Goal: Information Seeking & Learning: Find contact information

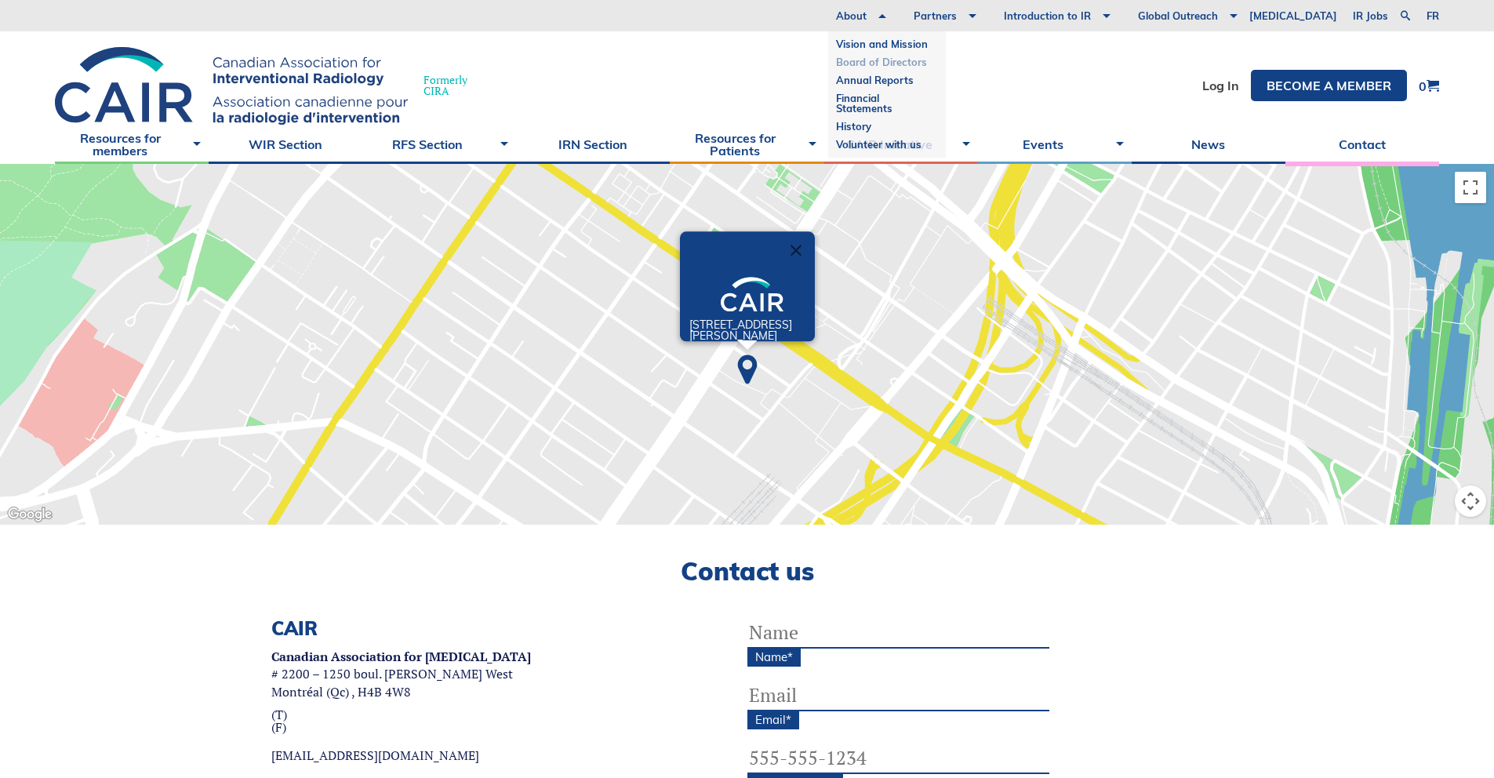
click at [937, 65] on link "Board of Directors" at bounding box center [887, 62] width 102 height 18
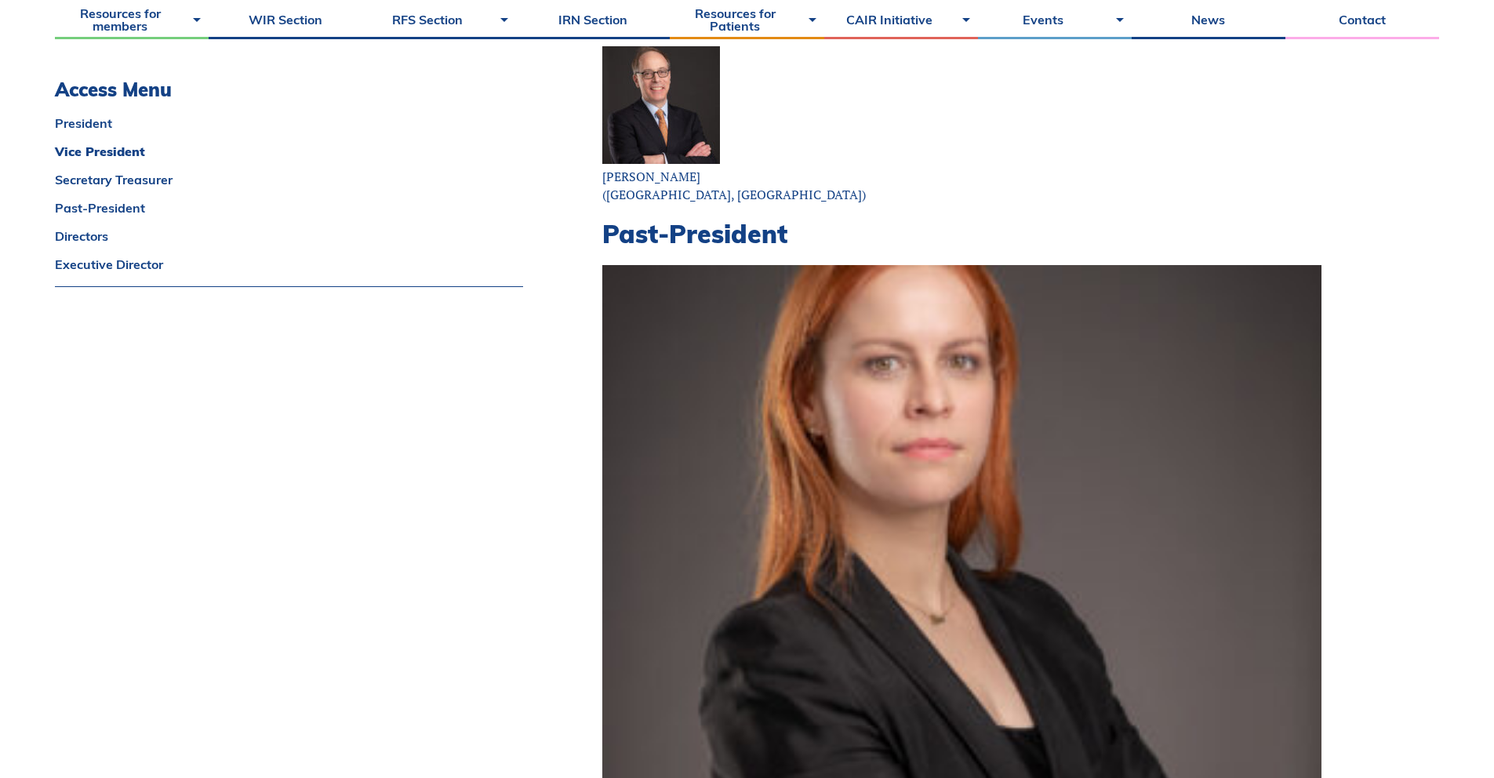
scroll to position [220, 0]
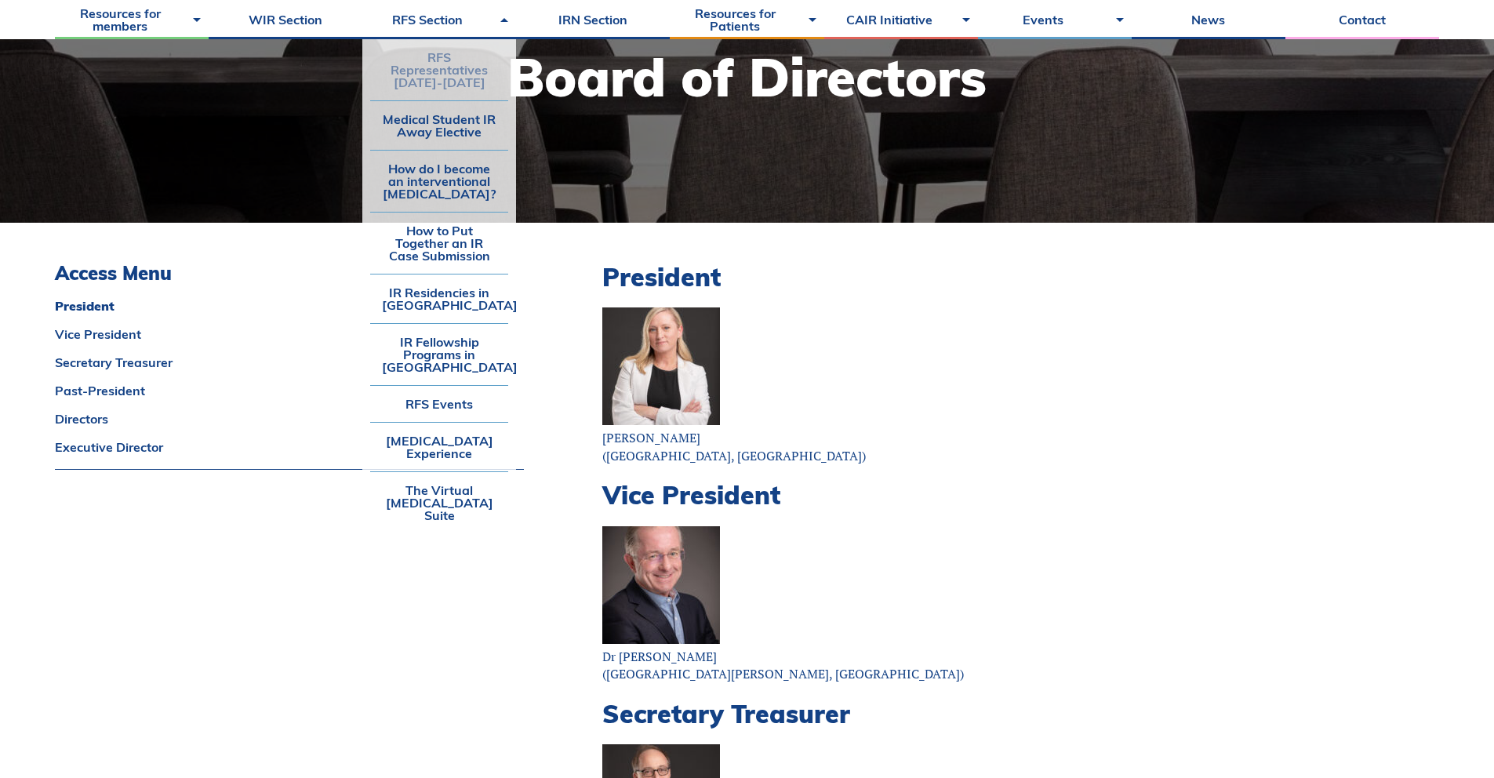
click at [457, 74] on link "RFS Representatives [DATE]-[DATE]" at bounding box center [439, 69] width 138 height 61
click at [451, 65] on link "RFS Representatives [DATE]-[DATE]" at bounding box center [439, 69] width 138 height 61
click at [451, 129] on link "Medical Student IR Away Elective" at bounding box center [439, 125] width 138 height 49
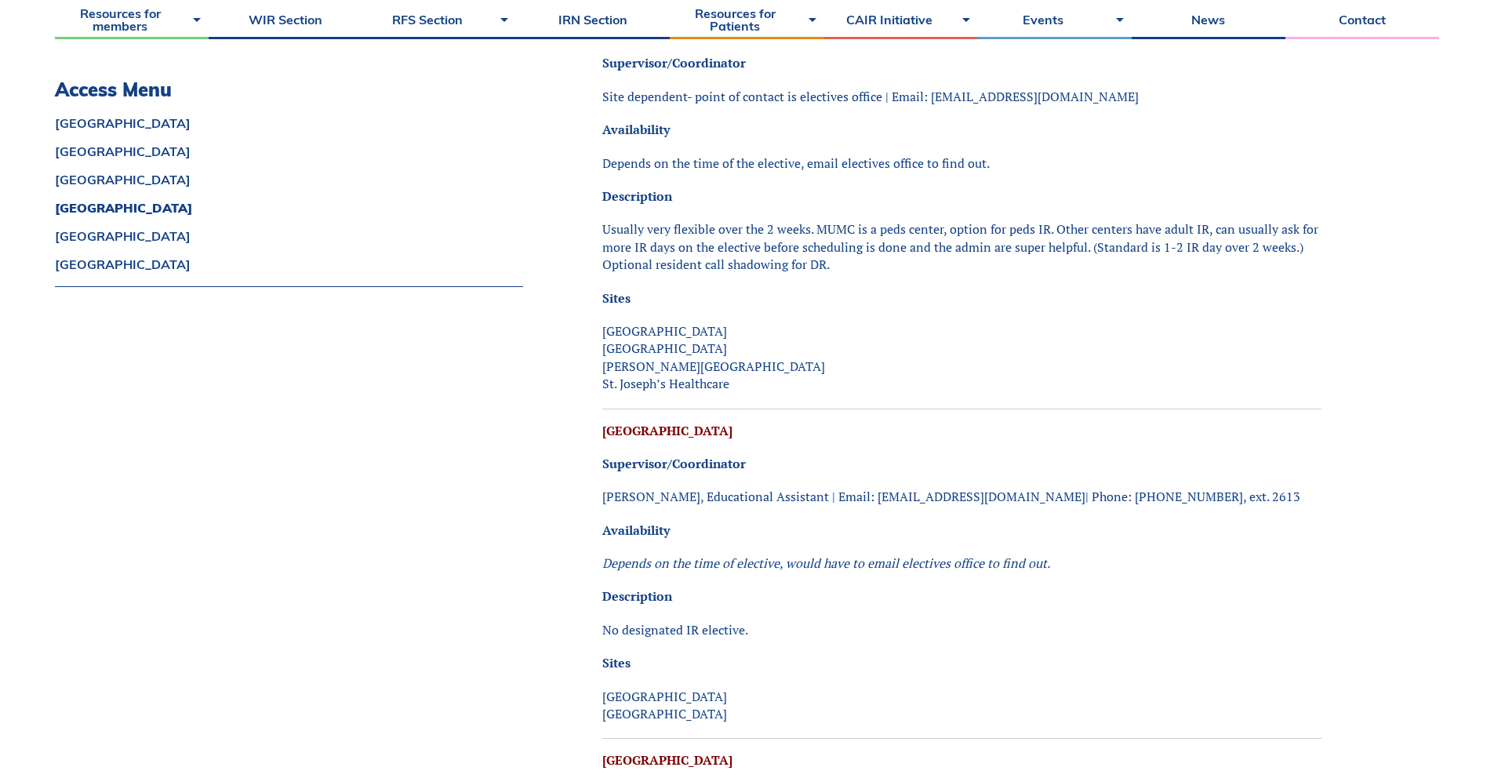
scroll to position [2136, 0]
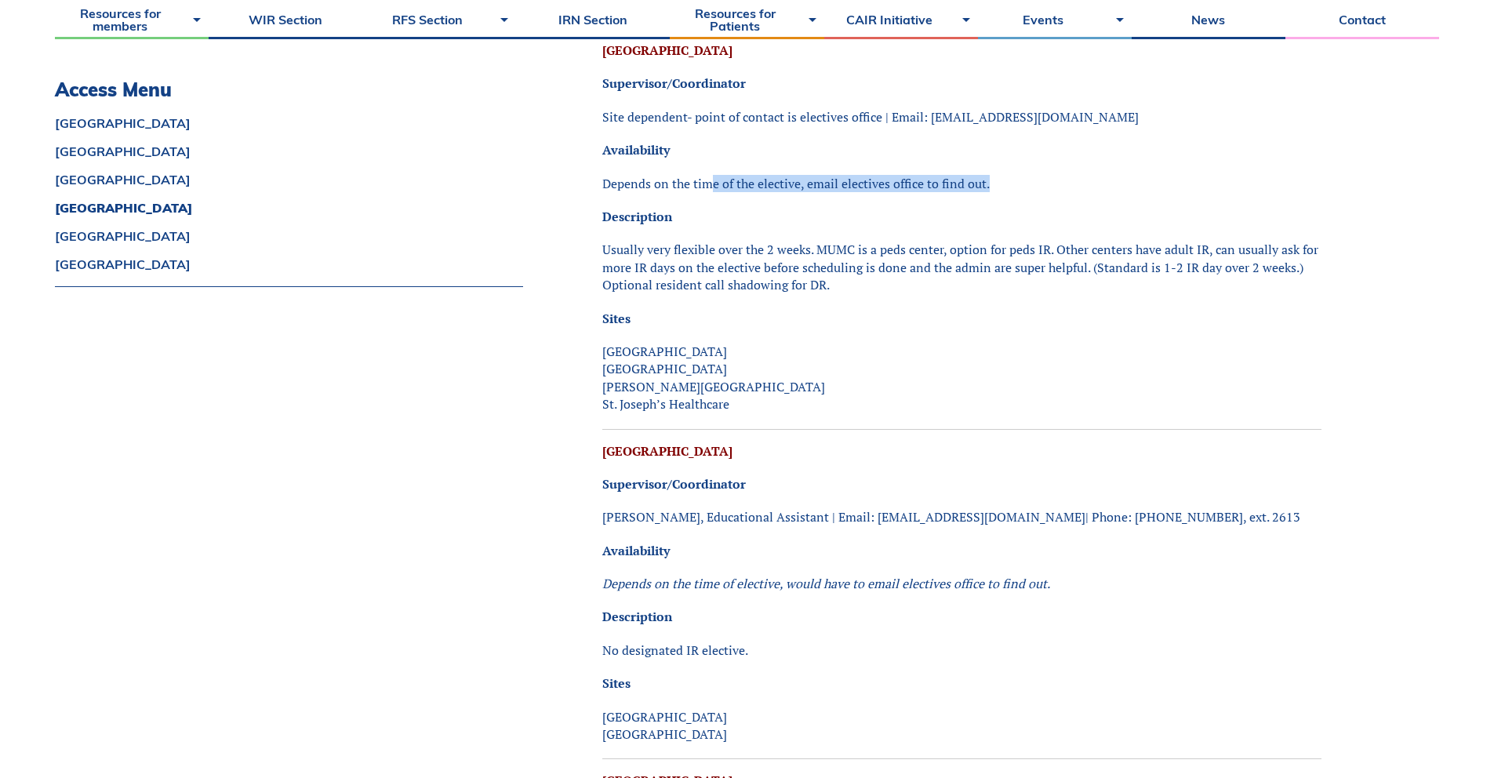
drag, startPoint x: 750, startPoint y: 173, endPoint x: 971, endPoint y: 187, distance: 221.5
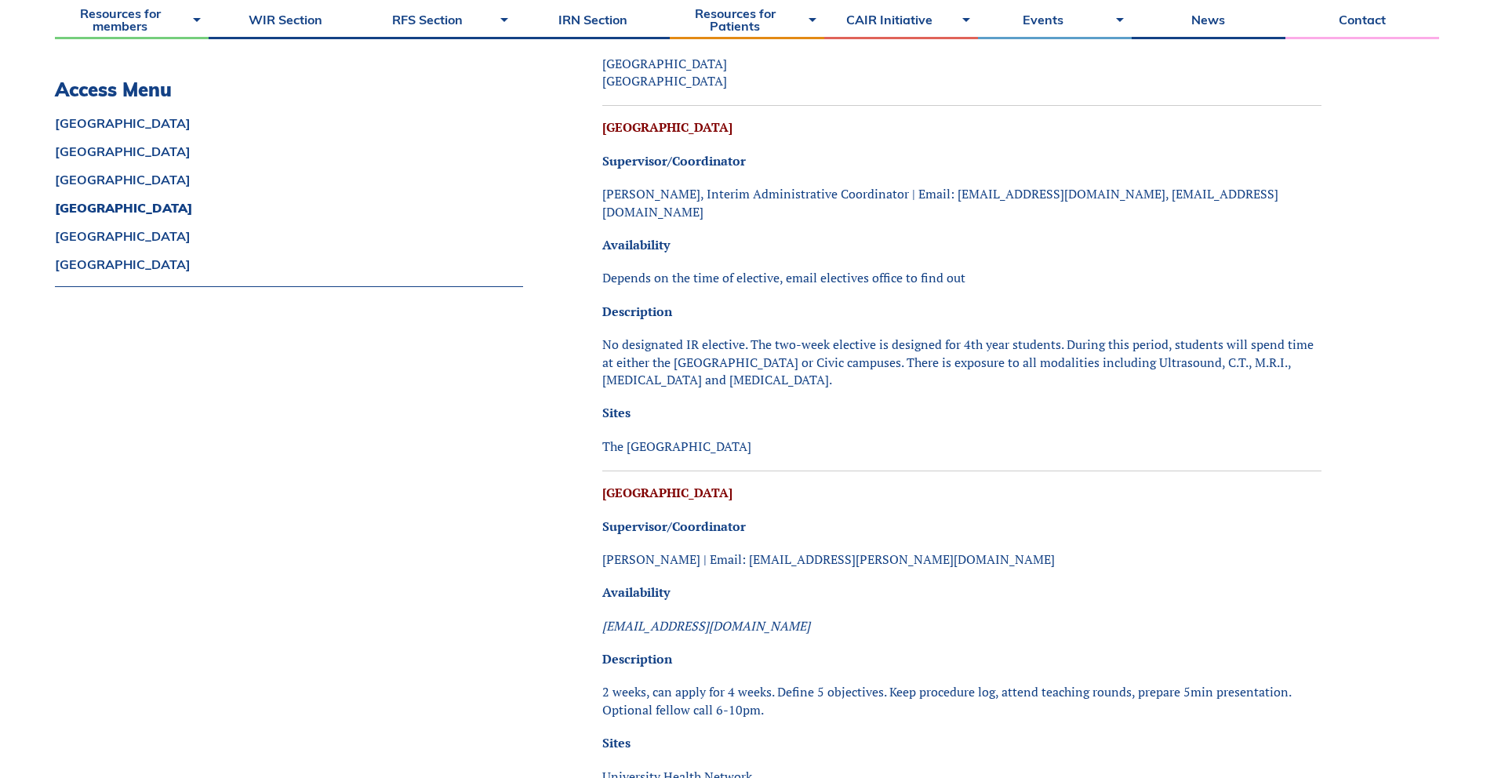
scroll to position [2791, 0]
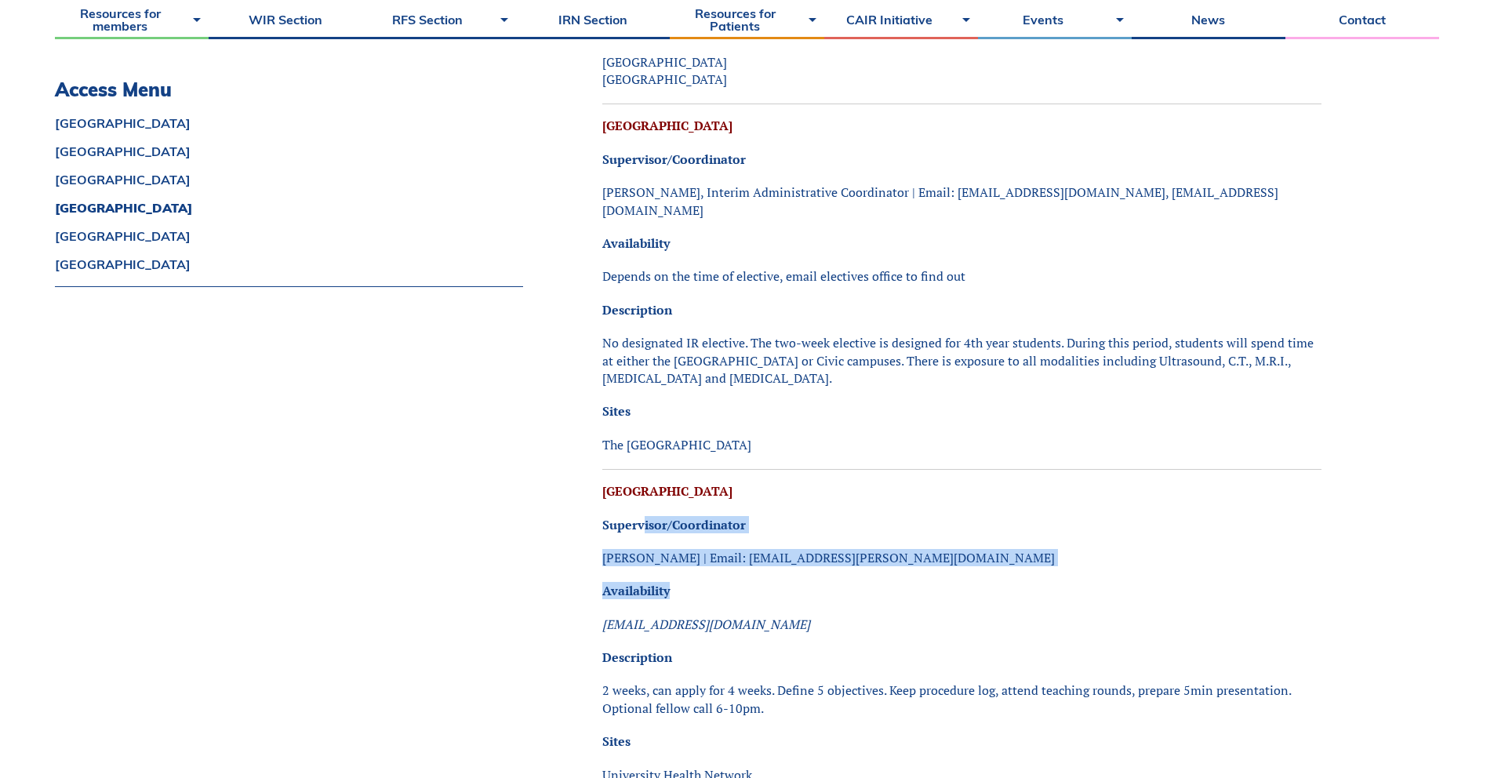
drag, startPoint x: 732, startPoint y: 514, endPoint x: 913, endPoint y: 570, distance: 190.2
click at [913, 570] on div "Alberta University of Alberta Supervisor/Coordinator Candice Belanger |Ph: 780-…" at bounding box center [961, 386] width 719 height 5390
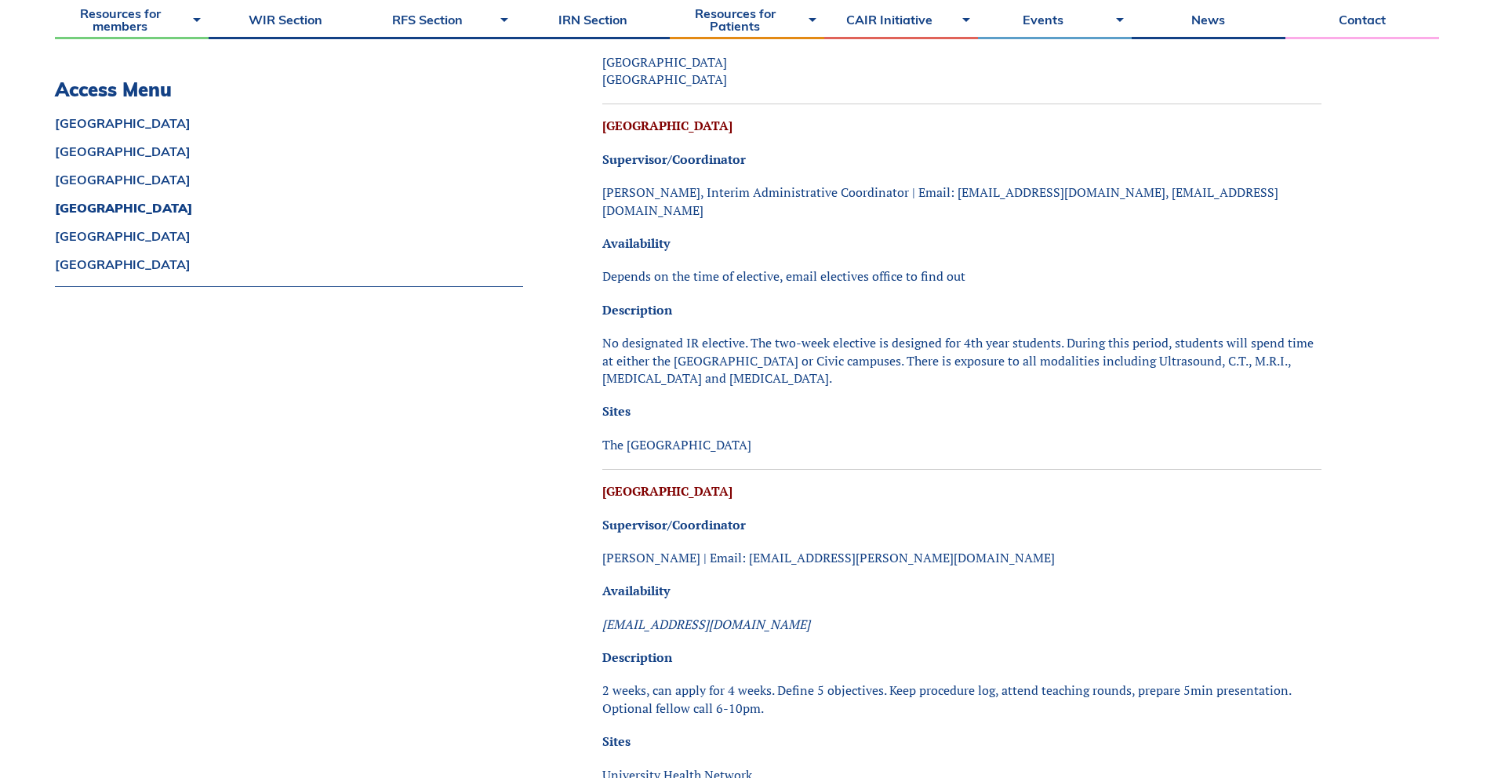
click at [910, 570] on div "Alberta University of Alberta Supervisor/Coordinator Candice Belanger |Ph: 780-…" at bounding box center [961, 386] width 719 height 5390
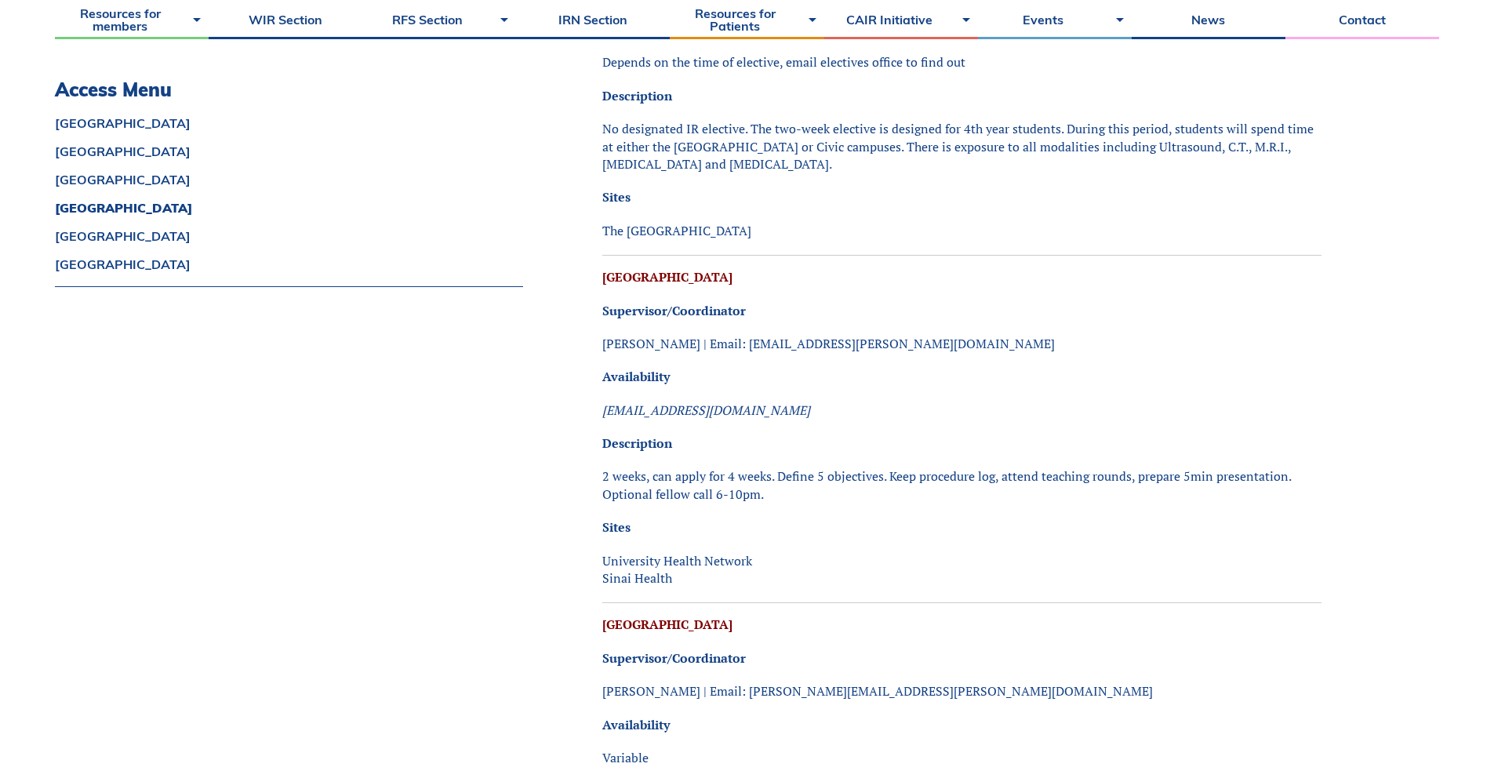
scroll to position [3039, 0]
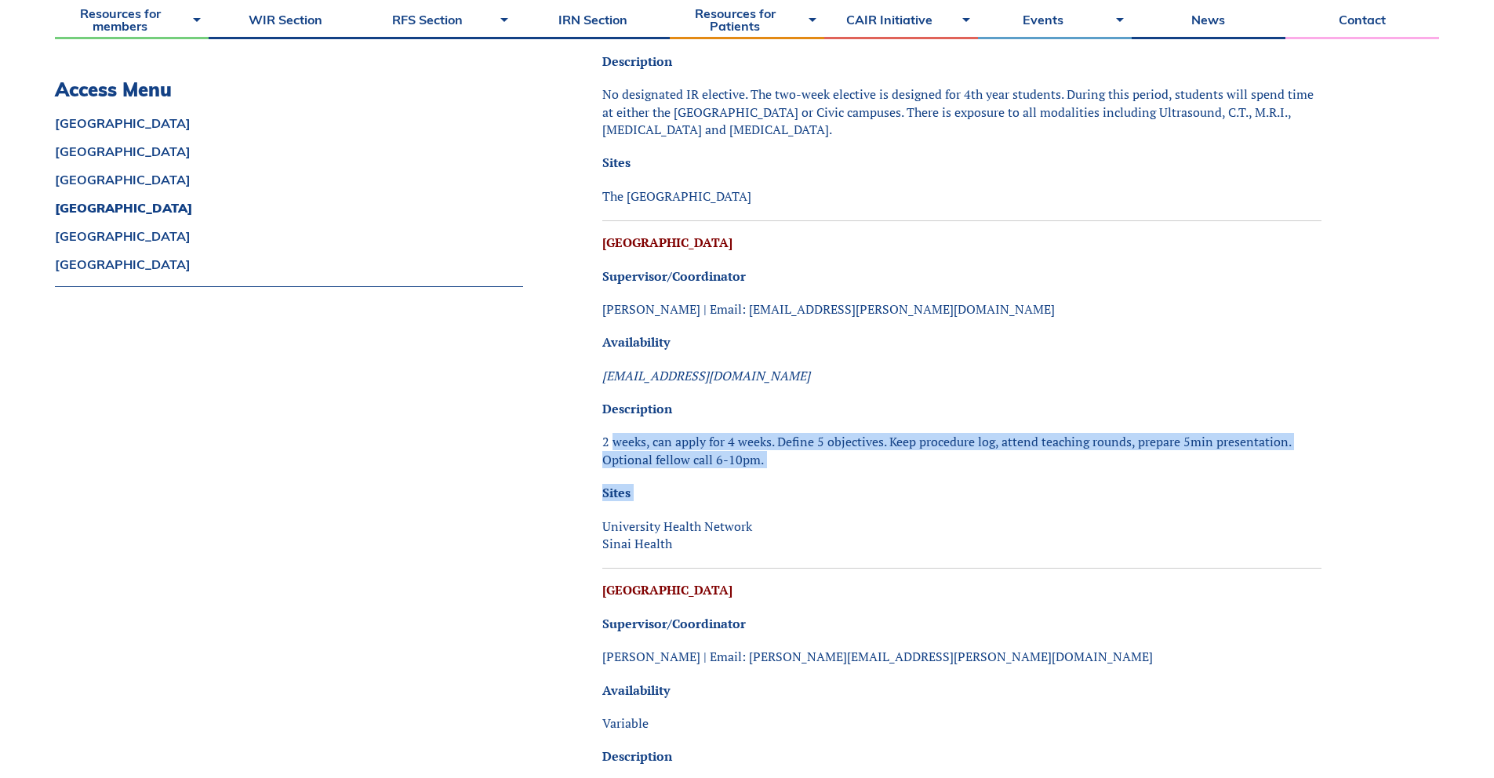
drag, startPoint x: 665, startPoint y: 429, endPoint x: 789, endPoint y: 441, distance: 124.5
click at [788, 468] on div "Alberta University of Alberta Supervisor/Coordinator Candice Belanger |Ph: 780-…" at bounding box center [961, 137] width 719 height 5390
click at [790, 433] on p "2 weeks, can apply for 4 weeks. Define 5 objectives. Keep procedure log, attend…" at bounding box center [961, 450] width 719 height 35
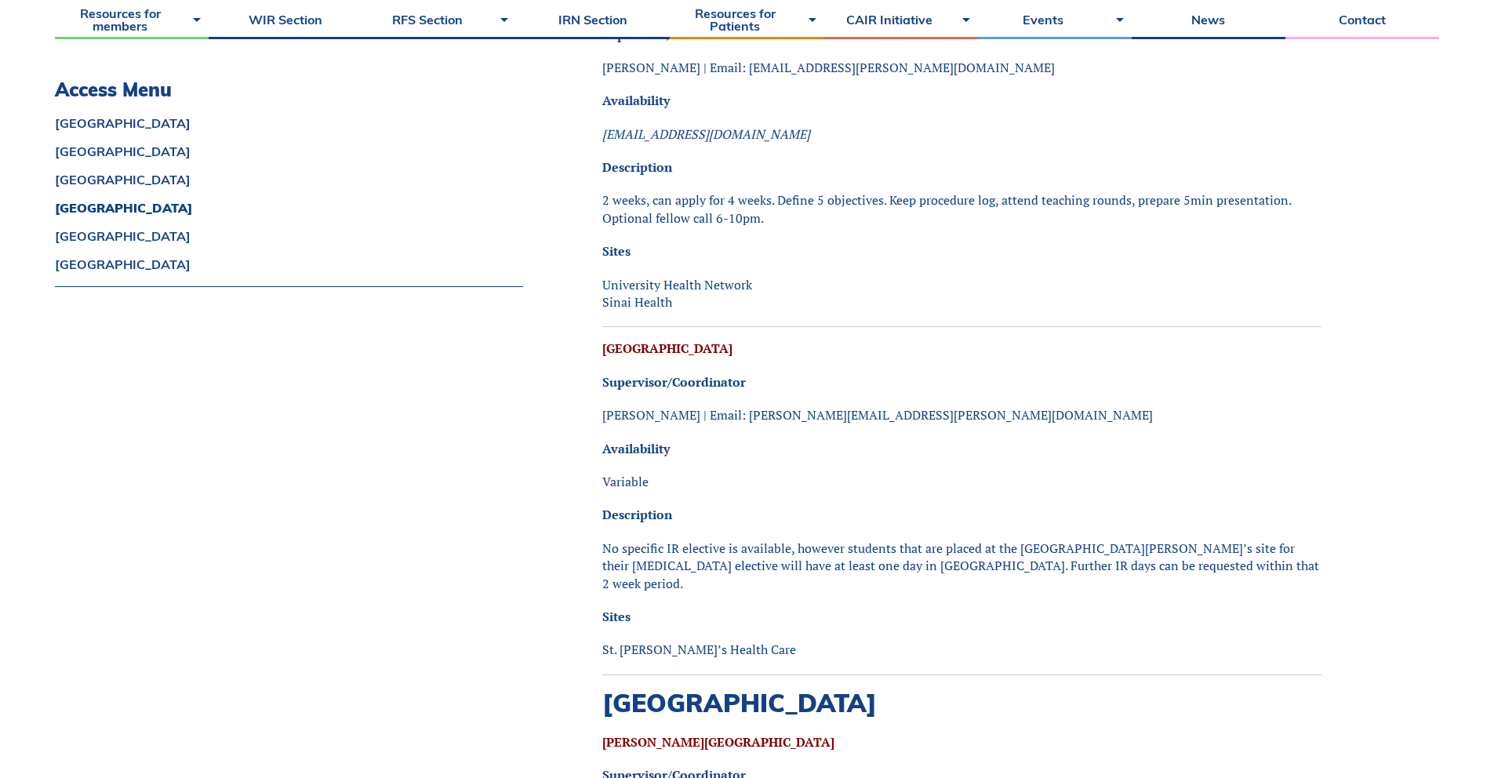
scroll to position [3343, 0]
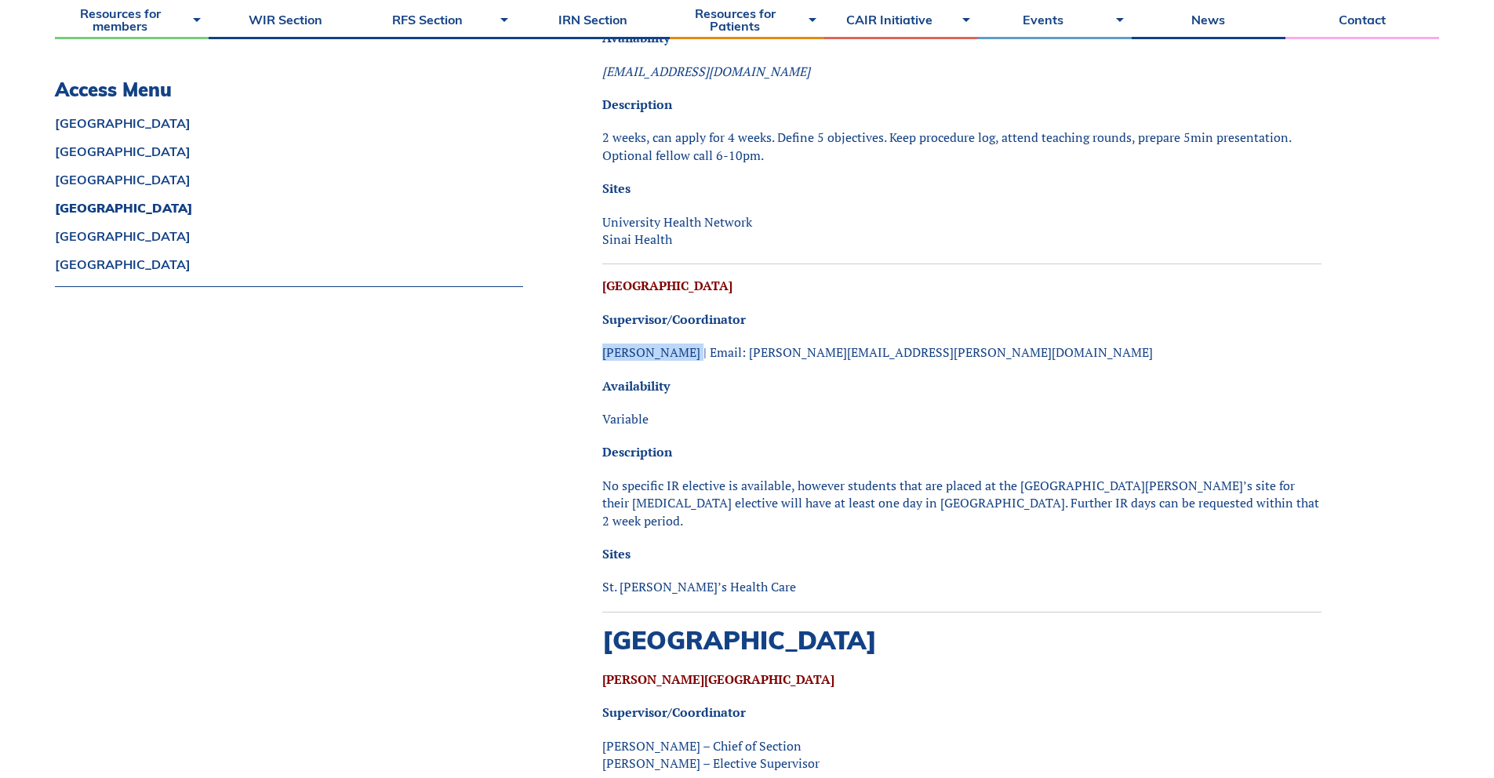
drag, startPoint x: 602, startPoint y: 318, endPoint x: 685, endPoint y: 322, distance: 83.2
click at [685, 343] on p "Carol Anderson | Email: carol.anderson@lhsc.on.ca" at bounding box center [961, 351] width 719 height 17
copy p "Carol Anderson"
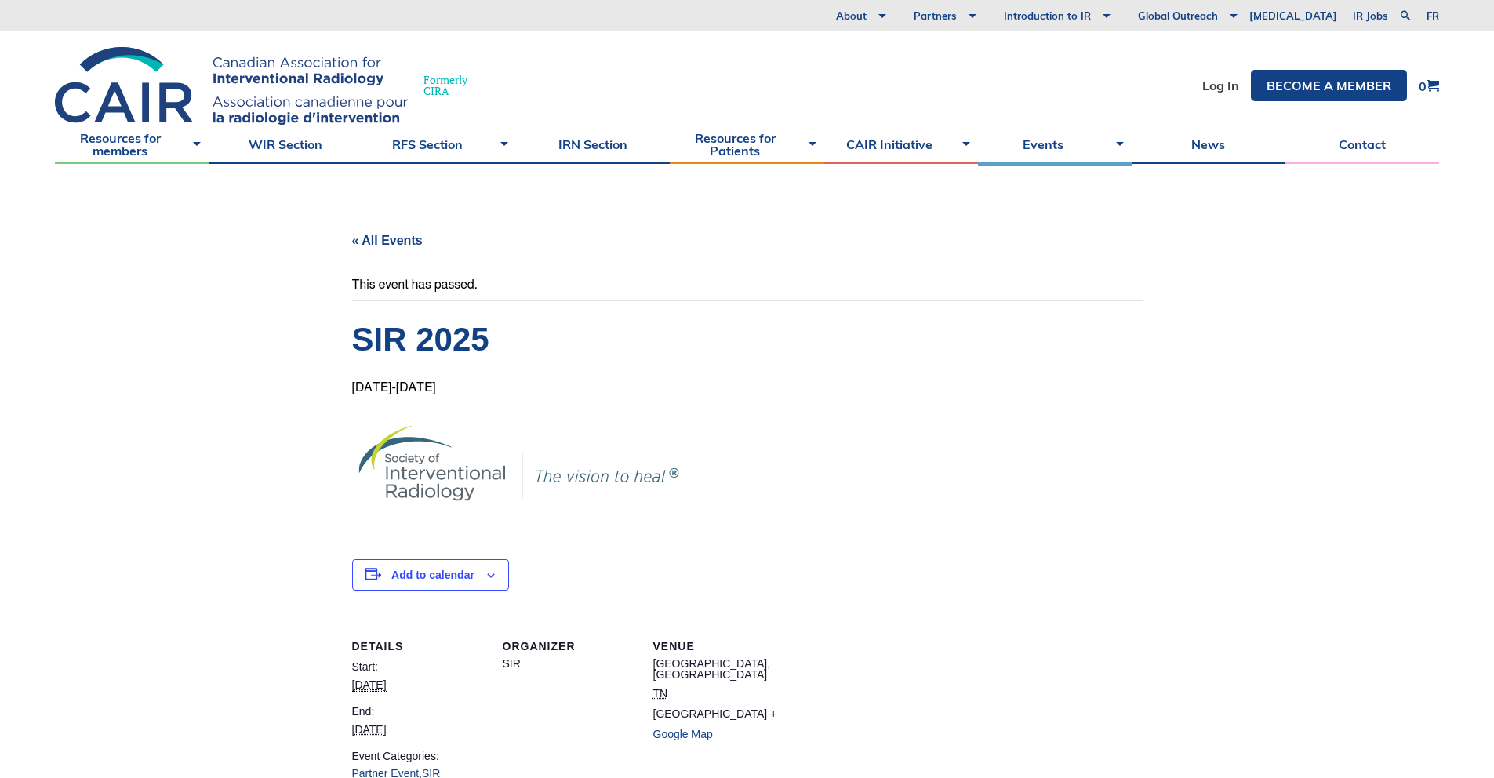
scroll to position [37, 0]
